Goal: Communication & Community: Answer question/provide support

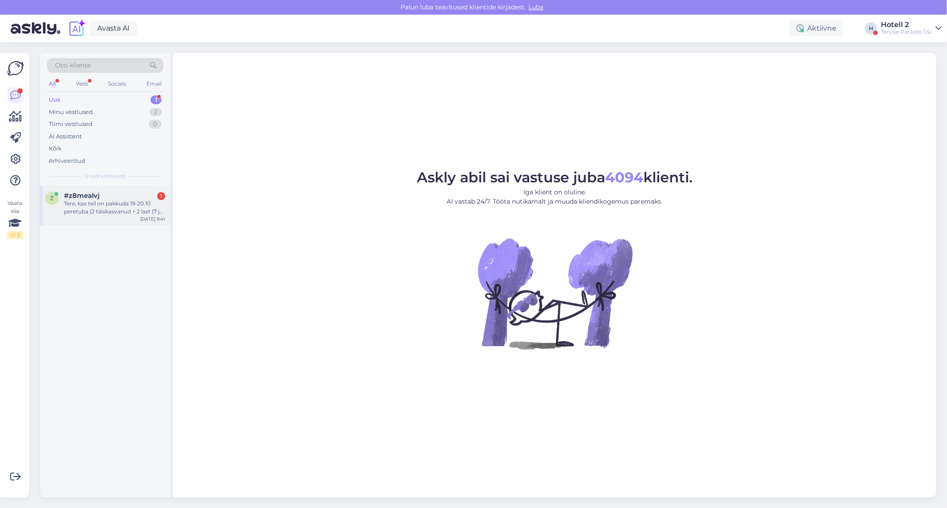
click at [92, 201] on div "Tere, kas teil on pakkuda 19-20.10 peretuba (2 täiskasvanud + 2 last (7 ja 10))" at bounding box center [114, 208] width 101 height 16
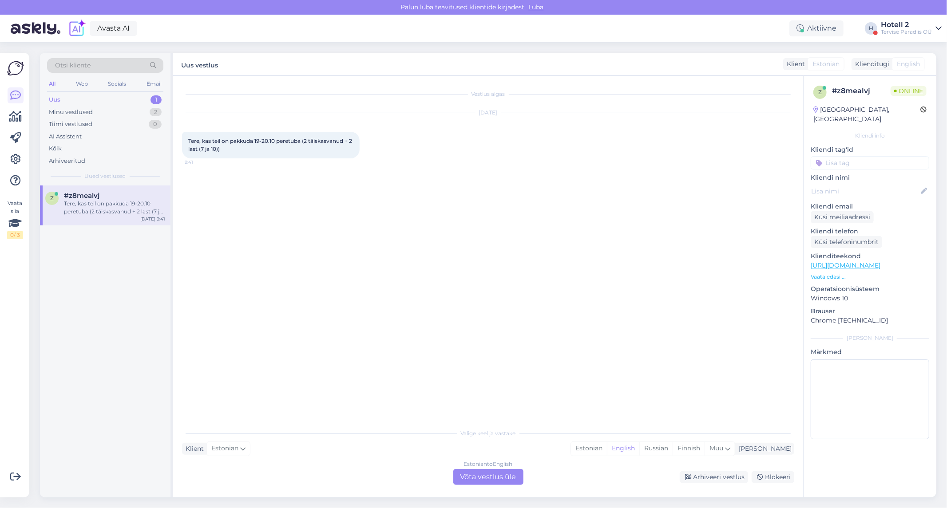
click at [491, 482] on div "Estonian to English Võta vestlus üle" at bounding box center [488, 477] width 70 height 16
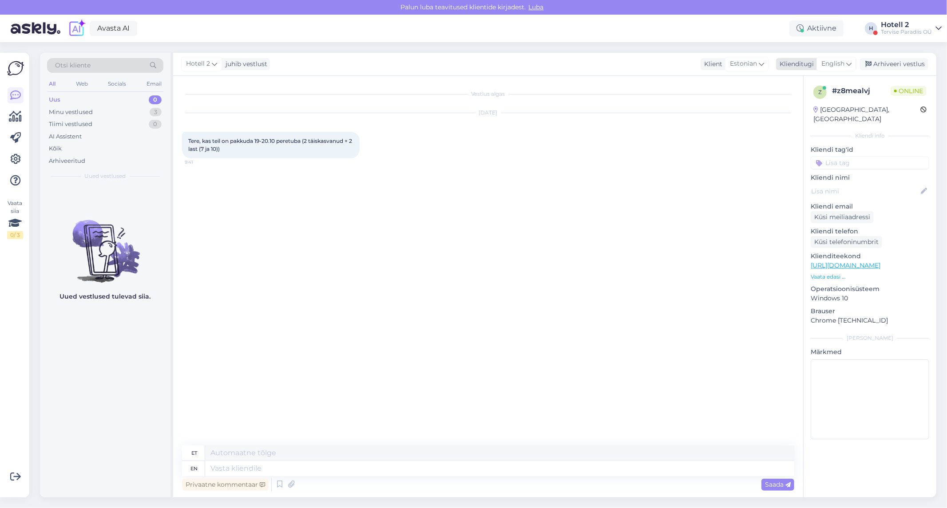
click at [838, 65] on span "English" at bounding box center [833, 64] width 23 height 10
click at [808, 122] on link "Estonian" at bounding box center [817, 118] width 98 height 14
click at [444, 468] on textarea at bounding box center [488, 467] width 612 height 19
type textarea "t"
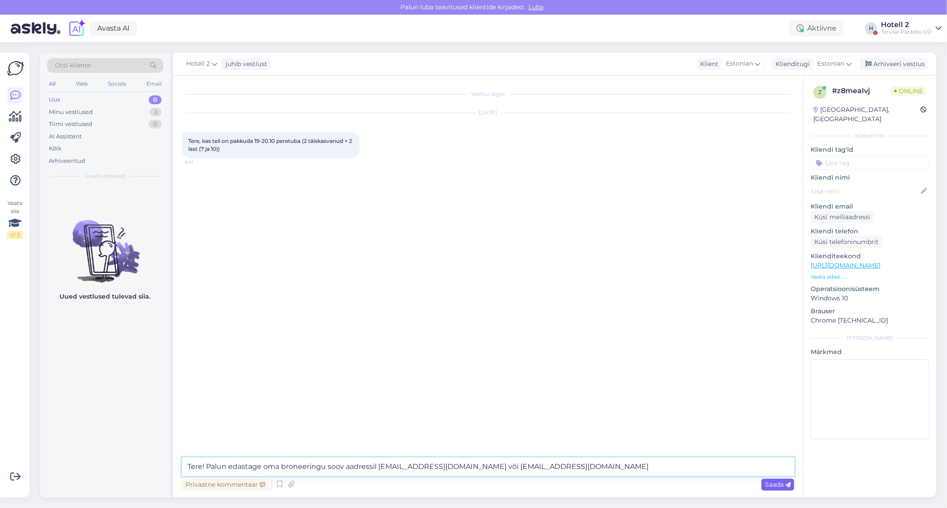
type textarea "Tere! Palun edastage oma broneeringu soov aadressil [EMAIL_ADDRESS][DOMAIN_NAME…"
click at [775, 486] on span "Saada" at bounding box center [778, 485] width 26 height 8
